Goal: Task Accomplishment & Management: Use online tool/utility

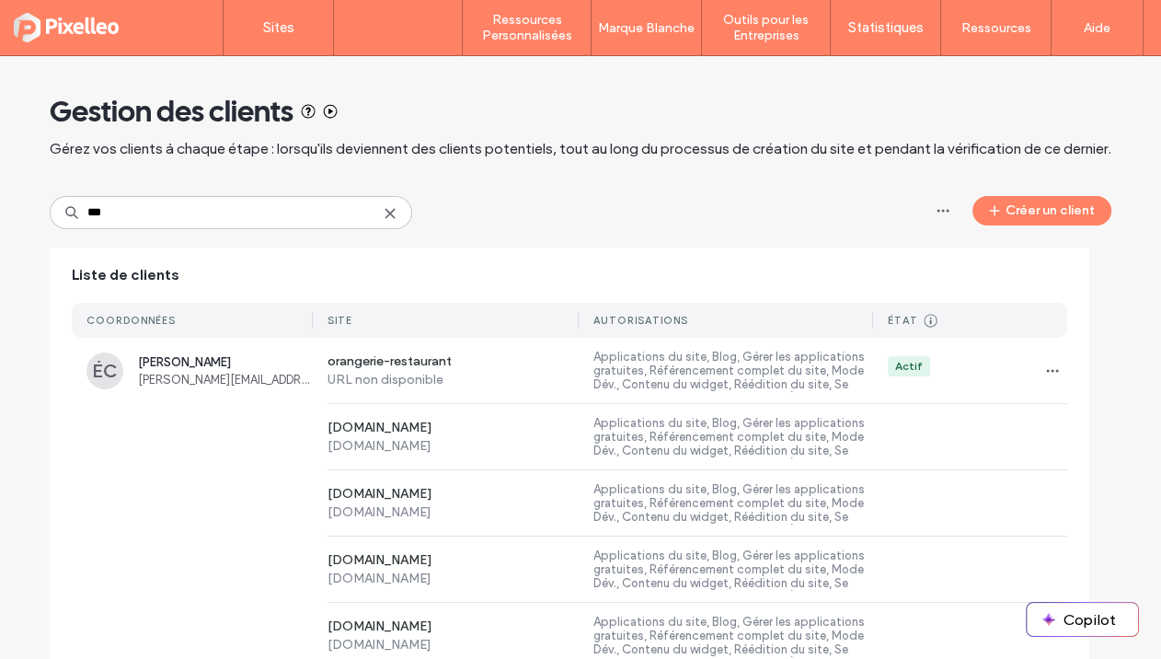
click at [288, 20] on label "Sites" at bounding box center [278, 27] width 31 height 17
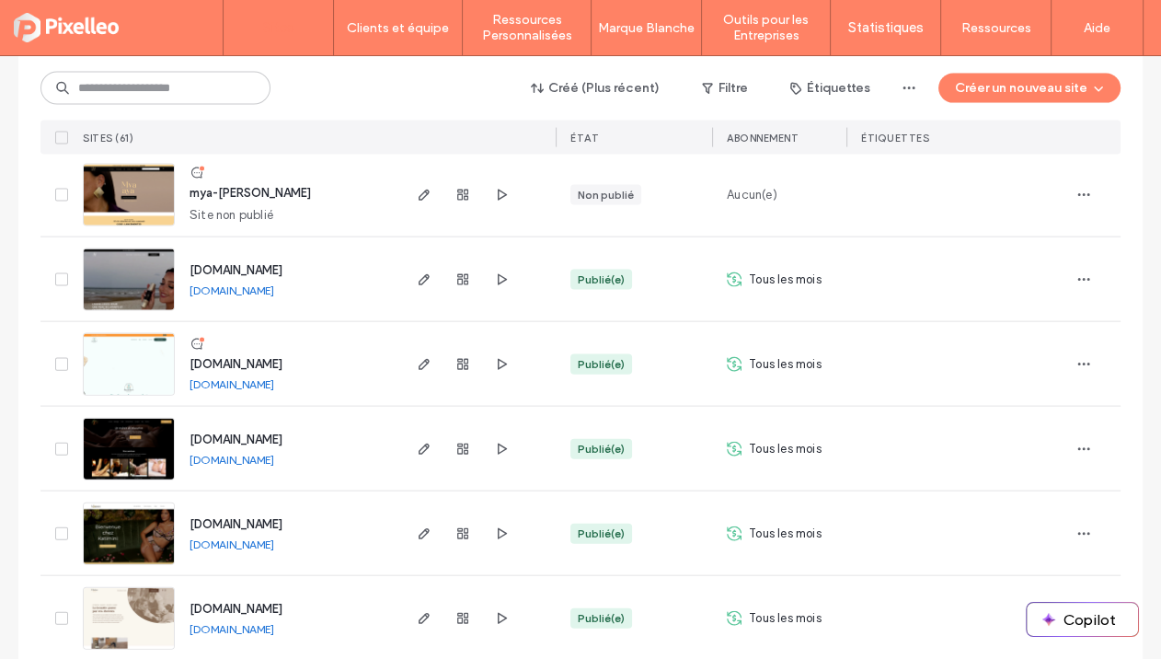
scroll to position [3624, 0]
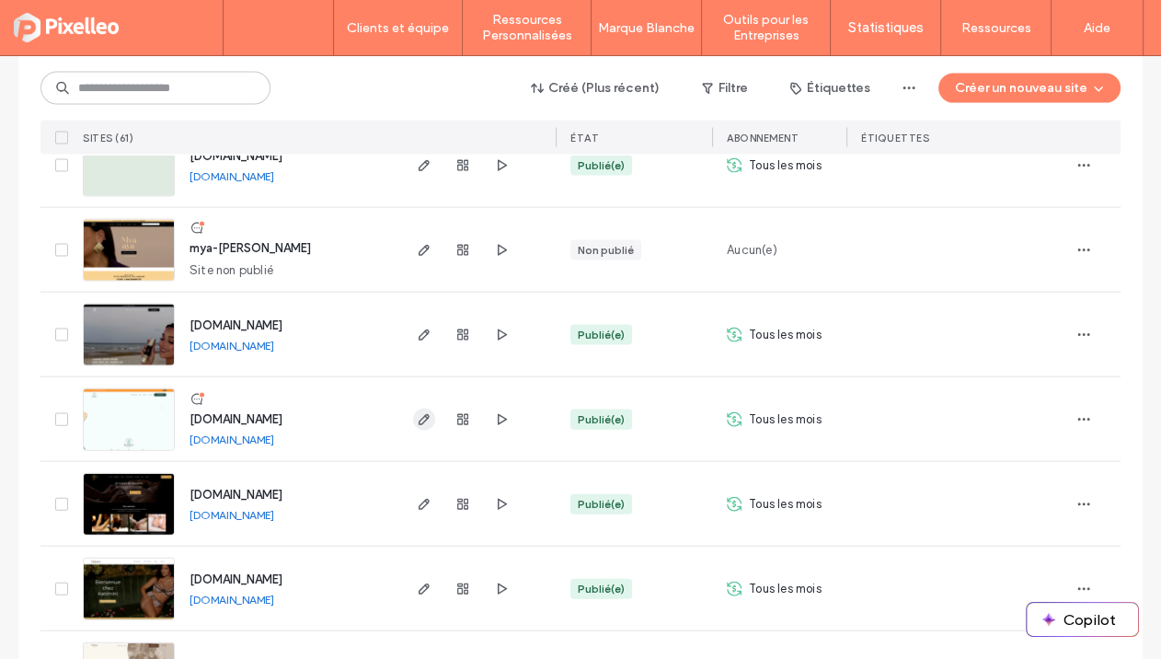
click at [413, 419] on span "button" at bounding box center [424, 419] width 22 height 22
